Goal: Task Accomplishment & Management: Manage account settings

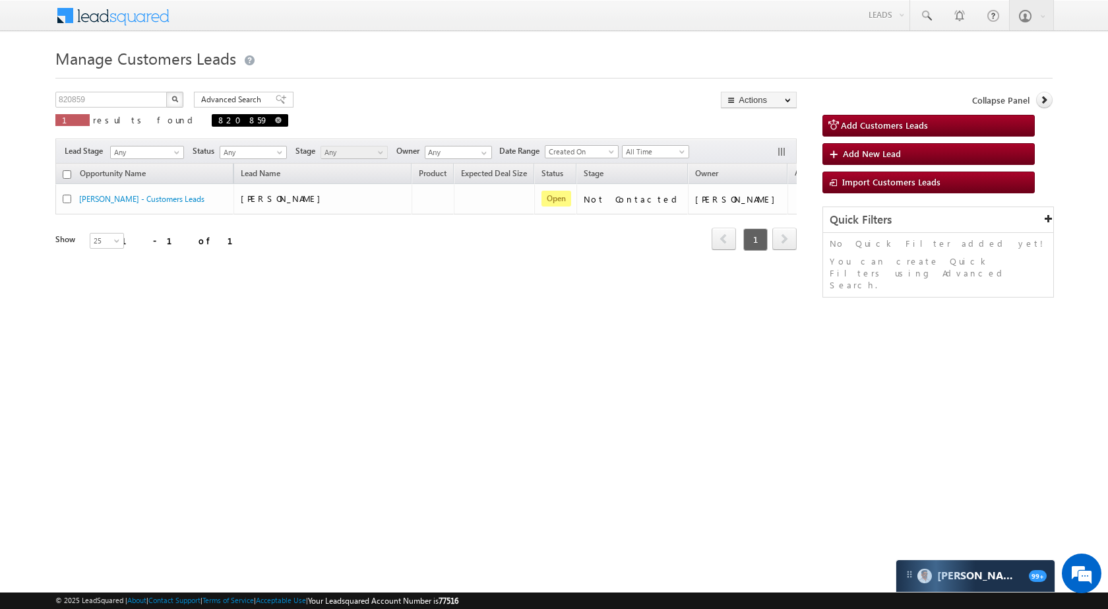
click at [275, 119] on span at bounding box center [278, 120] width 7 height 7
type input "Search Customers Leads"
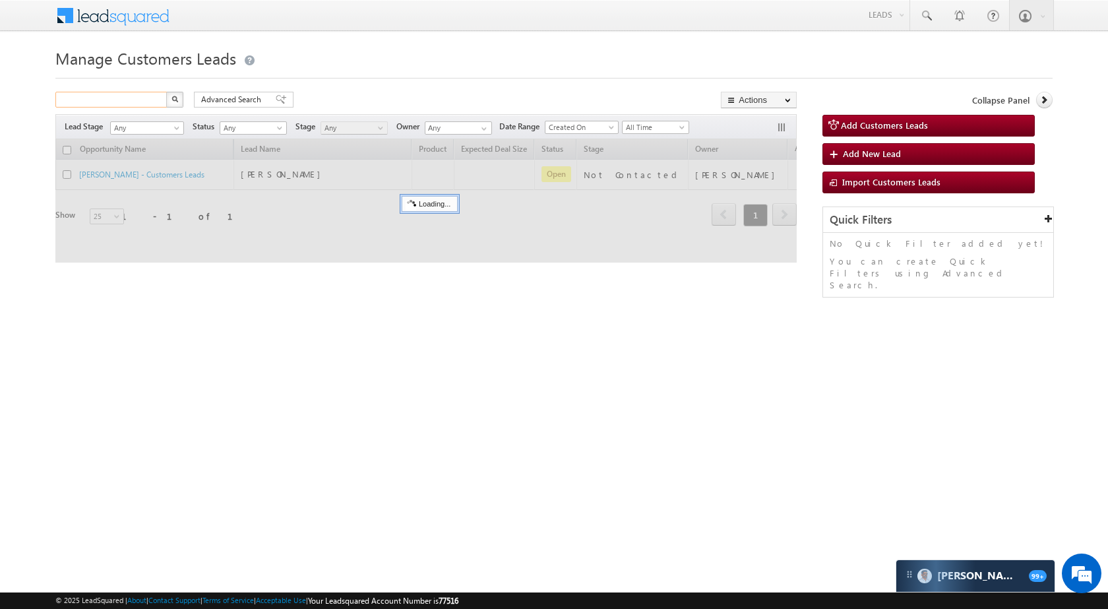
click at [131, 100] on input "text" at bounding box center [111, 100] width 113 height 16
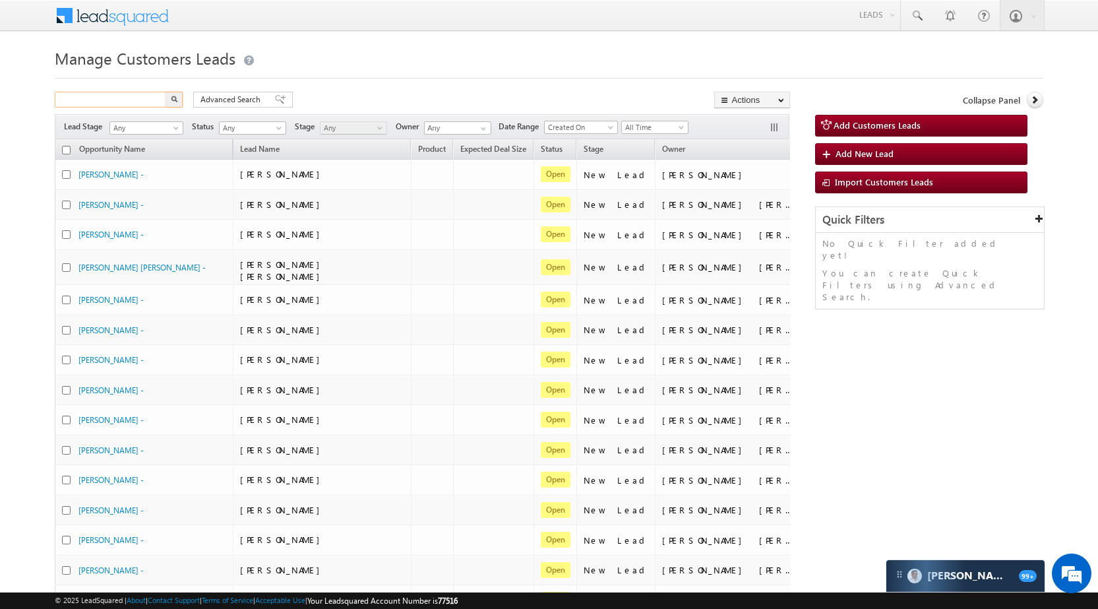
paste input "894100"
click at [170, 99] on button "button" at bounding box center [174, 100] width 17 height 16
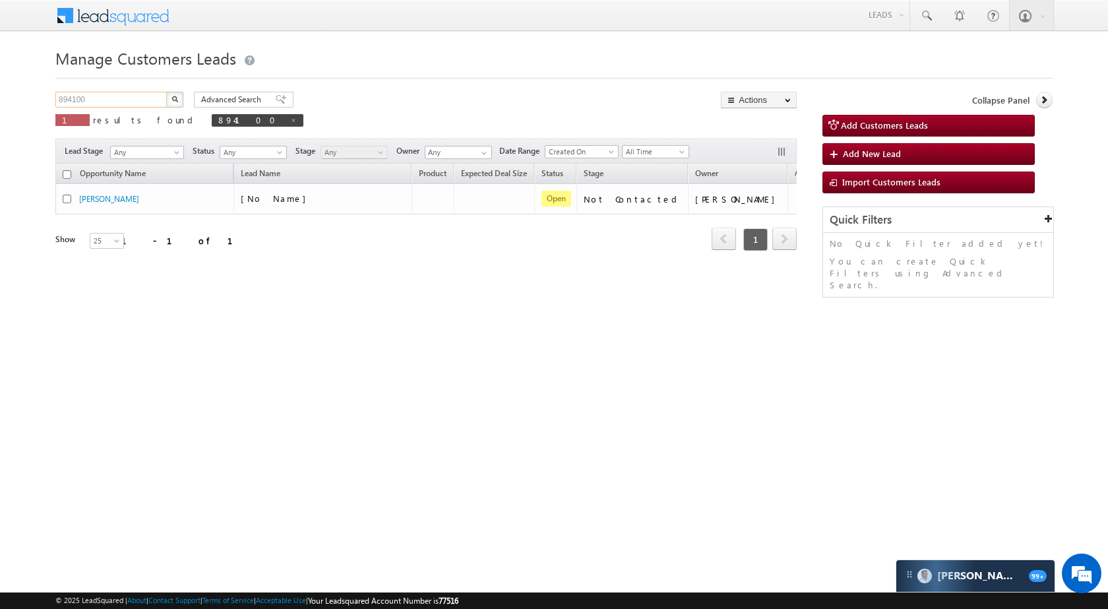
click at [144, 96] on input "894100" at bounding box center [111, 100] width 113 height 16
paste input "922032"
click at [170, 95] on button "button" at bounding box center [174, 100] width 17 height 16
click at [121, 97] on input "922032" at bounding box center [111, 100] width 113 height 16
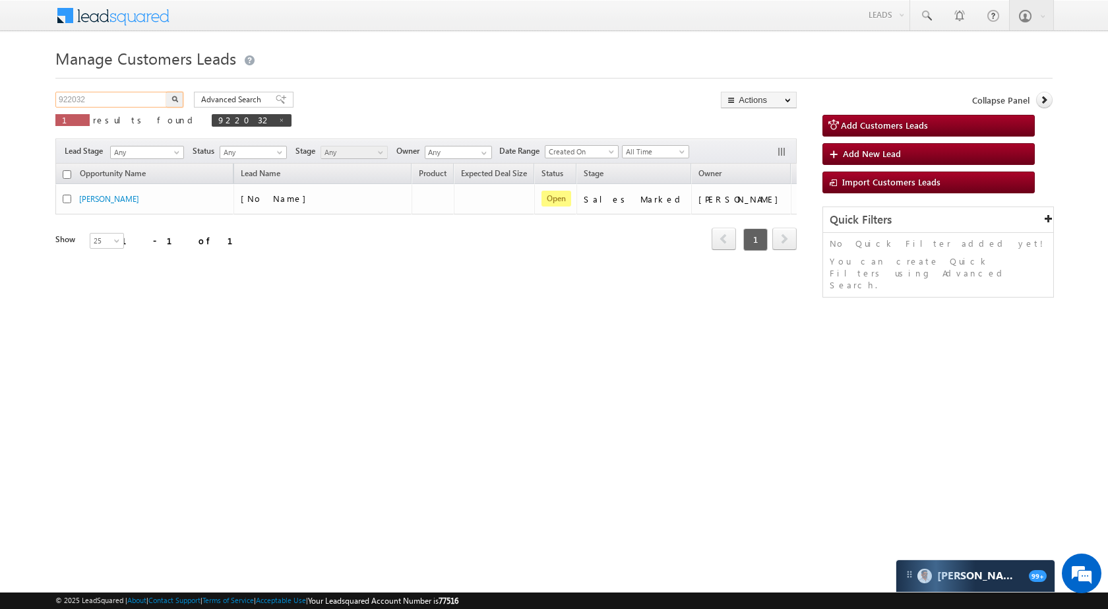
click at [121, 97] on input "922032" at bounding box center [111, 100] width 113 height 16
paste input "893916"
click at [171, 97] on button "button" at bounding box center [174, 100] width 17 height 16
click at [100, 111] on p "1 results found 893916" at bounding box center [172, 120] width 235 height 18
click at [102, 107] on input "893916" at bounding box center [111, 100] width 113 height 16
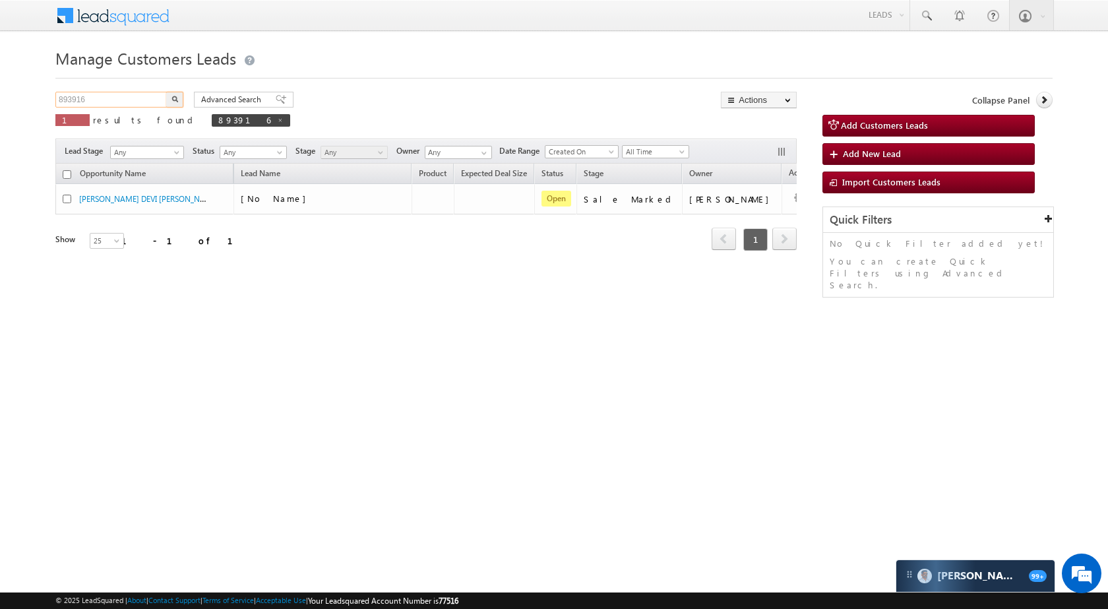
click at [102, 107] on input "893916" at bounding box center [111, 100] width 113 height 16
paste input "922032"
click at [178, 98] on button "button" at bounding box center [174, 100] width 17 height 16
click at [145, 96] on input "922032" at bounding box center [111, 100] width 113 height 16
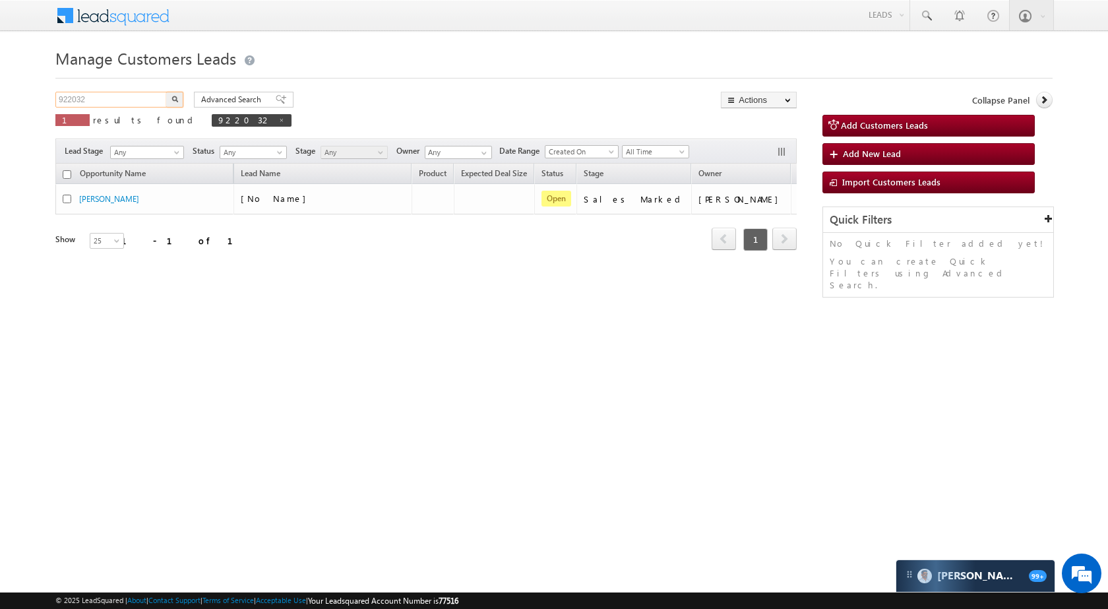
paste input "5090"
type input "925090"
click at [172, 100] on img "button" at bounding box center [174, 99] width 7 height 7
click at [133, 95] on input "925090" at bounding box center [111, 100] width 113 height 16
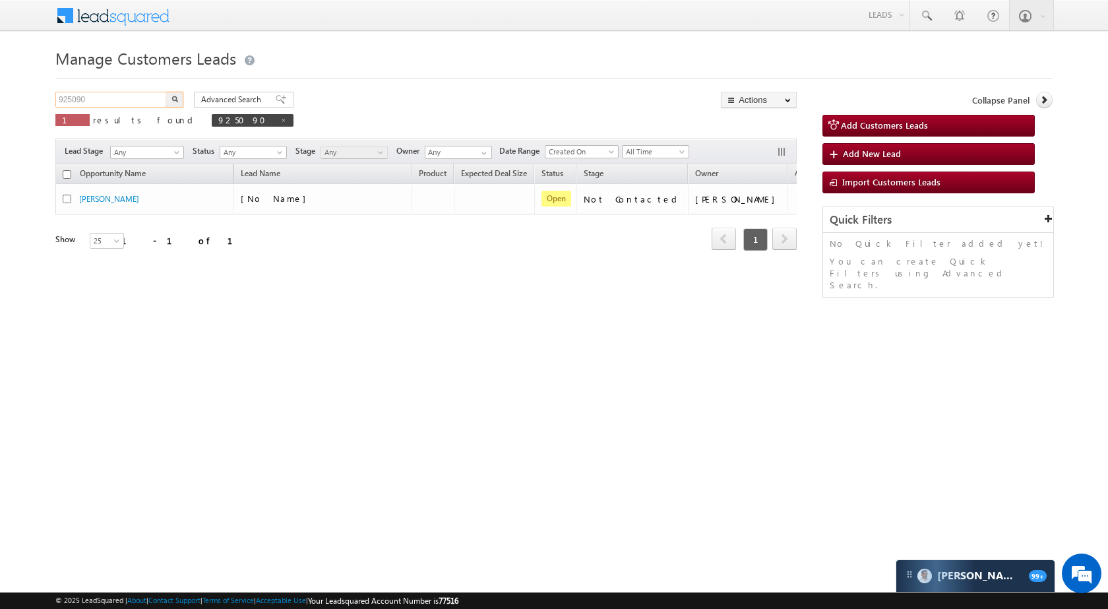
paste input "05597"
click at [179, 100] on button "button" at bounding box center [174, 100] width 17 height 16
click at [99, 97] on input "905597" at bounding box center [111, 100] width 113 height 16
paste input "24899"
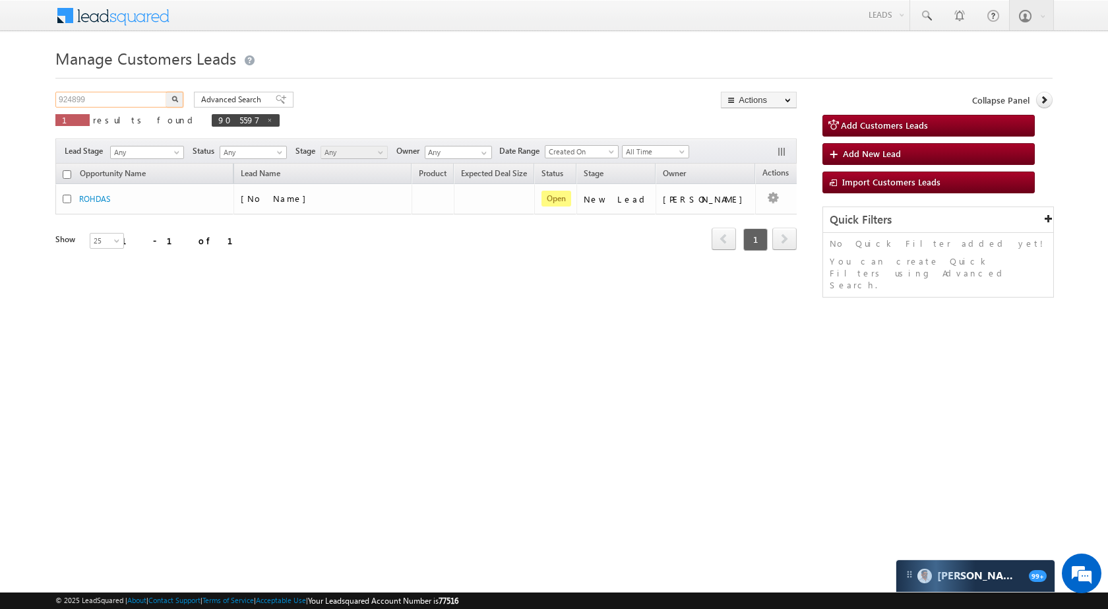
type input "924899"
click at [171, 94] on button "button" at bounding box center [174, 100] width 17 height 16
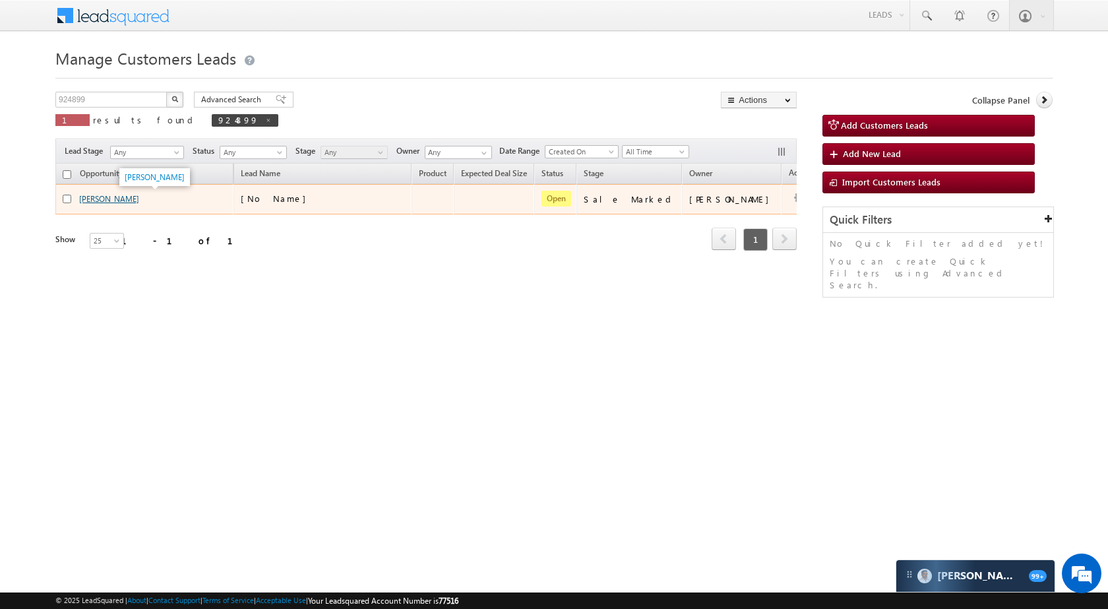
click at [115, 198] on link "[PERSON_NAME]" at bounding box center [109, 199] width 60 height 10
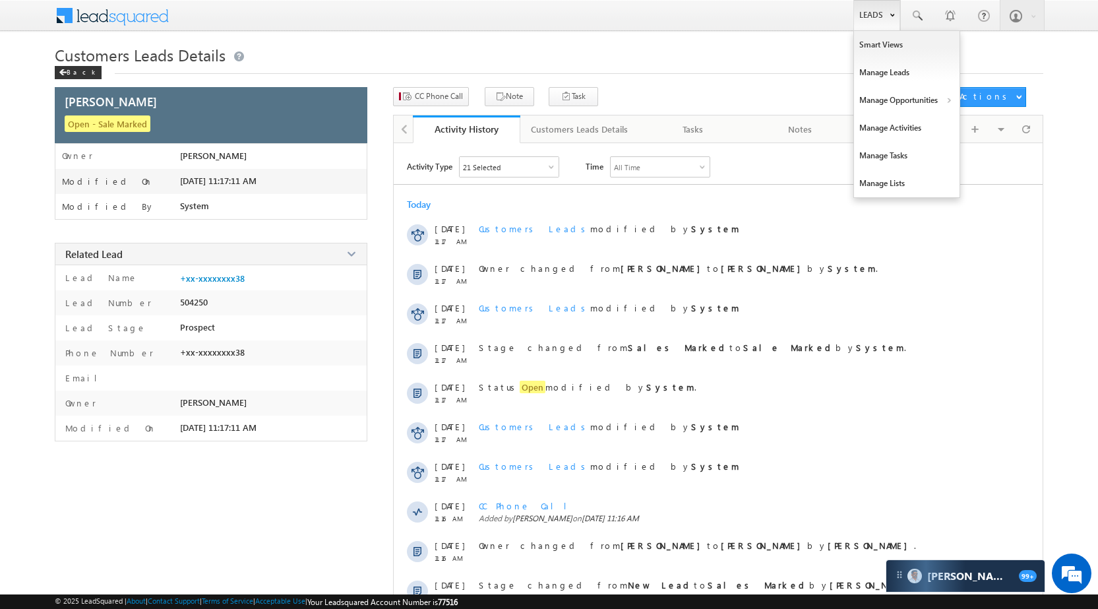
click at [875, 13] on link "Leads" at bounding box center [877, 15] width 47 height 30
click at [910, 96] on link "Manage Opportunities" at bounding box center [907, 100] width 106 height 28
click at [989, 121] on link "Customers Leads" at bounding box center [1021, 129] width 121 height 28
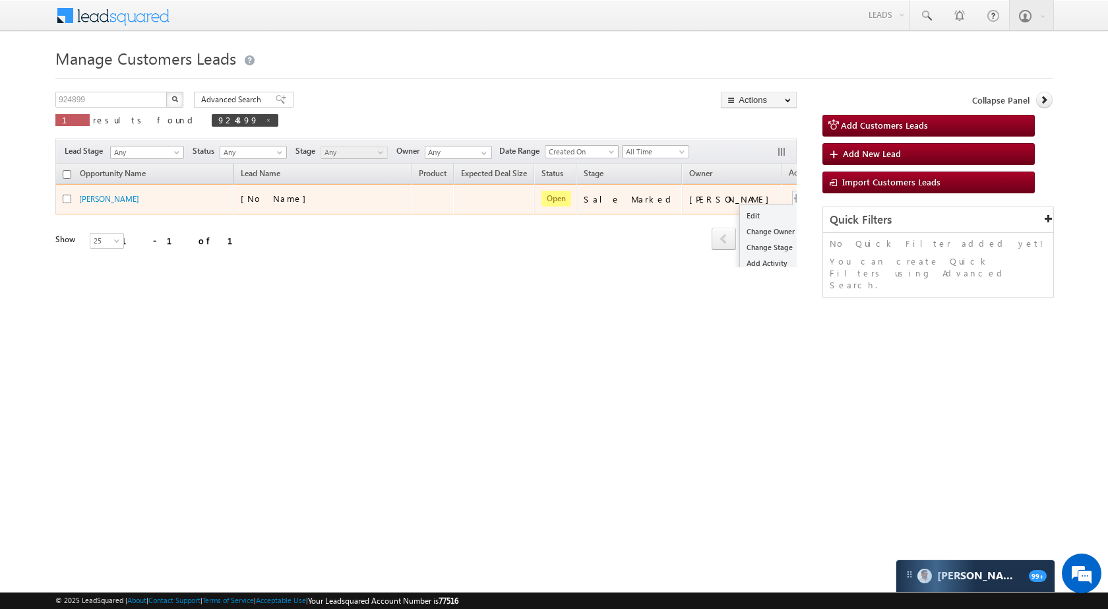
click at [782, 192] on td "Edit Change Owner Change Stage Add Activity Add Task Delete" at bounding box center [809, 199] width 55 height 30
click at [740, 214] on link "Edit" at bounding box center [773, 216] width 66 height 16
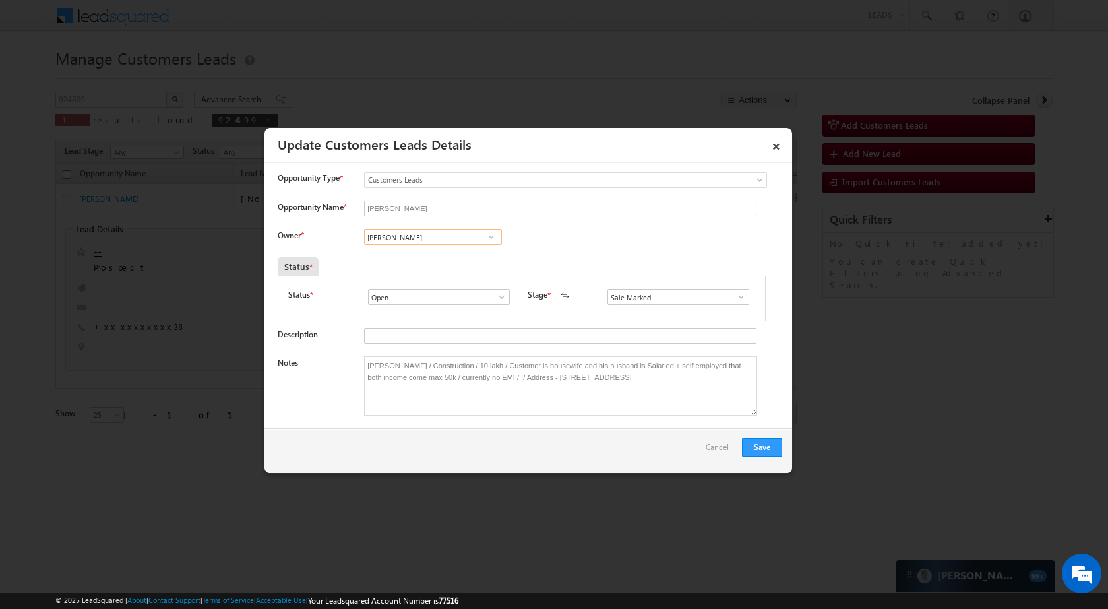
click at [445, 235] on input "[PERSON_NAME]" at bounding box center [433, 237] width 138 height 16
paste input "[PERSON_NAME]"
click at [450, 255] on link "[PERSON_NAME] [EMAIL_ADDRESS][DOMAIN_NAME]" at bounding box center [433, 257] width 138 height 25
type input "[PERSON_NAME]"
click at [764, 446] on button "Save" at bounding box center [762, 447] width 40 height 18
